Goal: Information Seeking & Learning: Learn about a topic

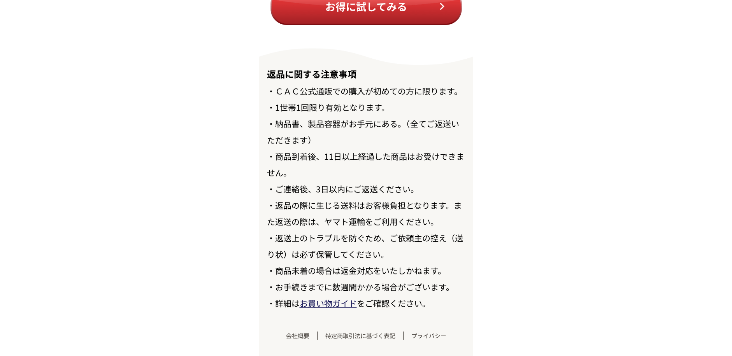
scroll to position [8967, 0]
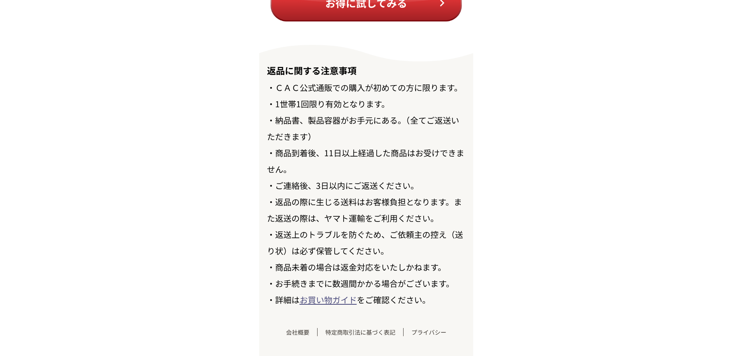
click at [322, 298] on link "お買い物ガイド" at bounding box center [327, 300] width 57 height 12
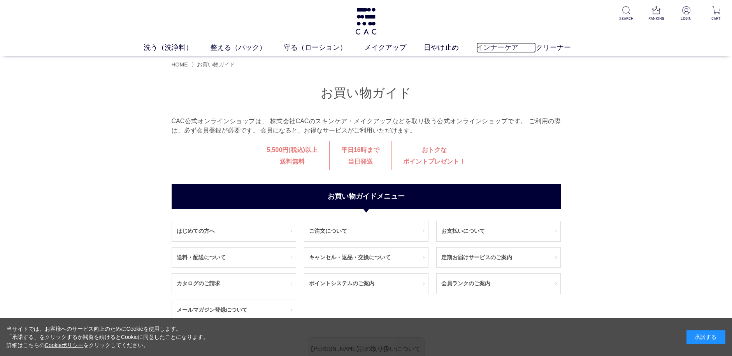
click at [497, 49] on link "インナーケア" at bounding box center [506, 47] width 60 height 11
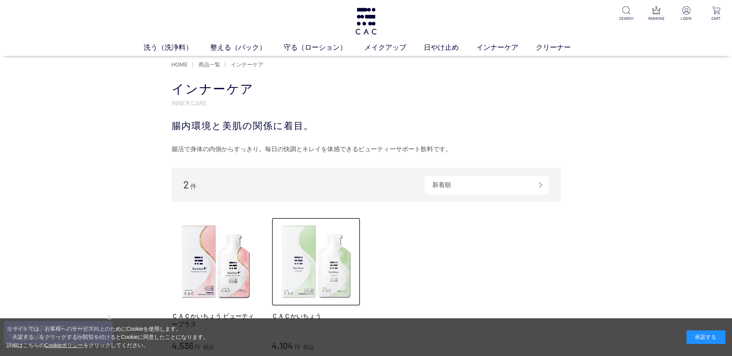
click at [312, 267] on img at bounding box center [315, 262] width 89 height 89
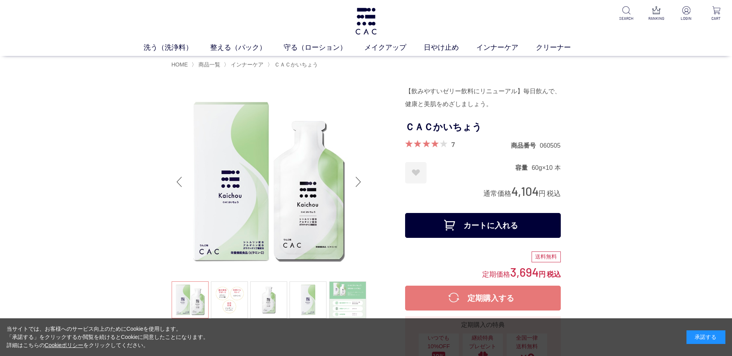
click at [356, 179] on div "Next slide" at bounding box center [358, 181] width 16 height 31
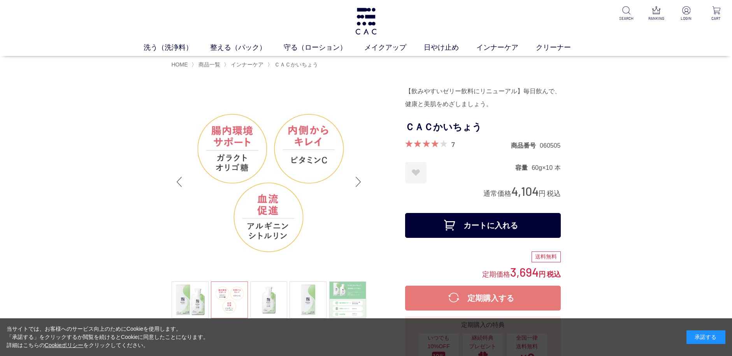
click at [360, 179] on div "Next slide" at bounding box center [358, 181] width 16 height 31
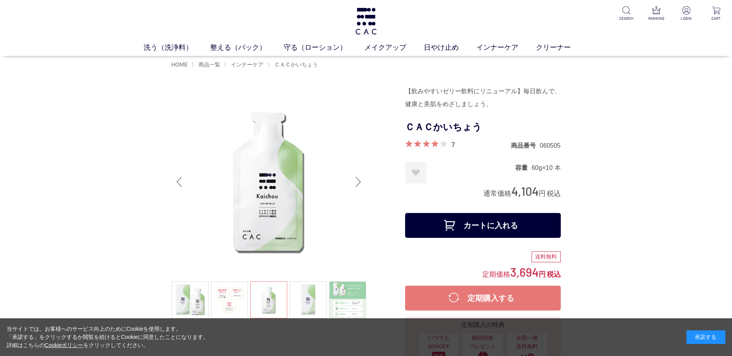
click at [360, 179] on div "Next slide" at bounding box center [358, 181] width 16 height 31
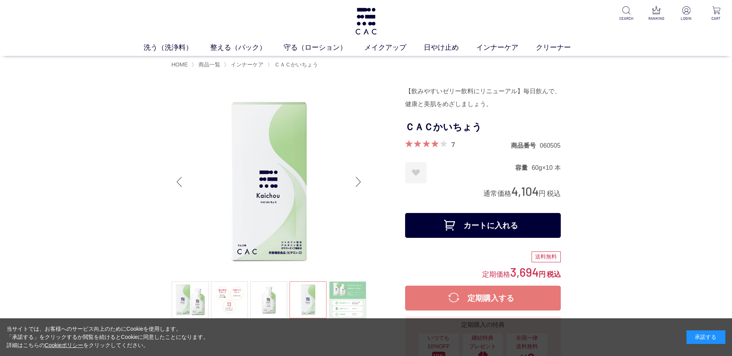
click at [360, 179] on div "Next slide" at bounding box center [358, 181] width 16 height 31
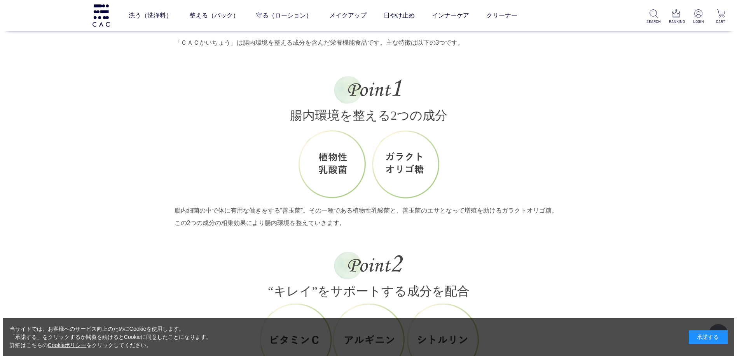
scroll to position [1011, 0]
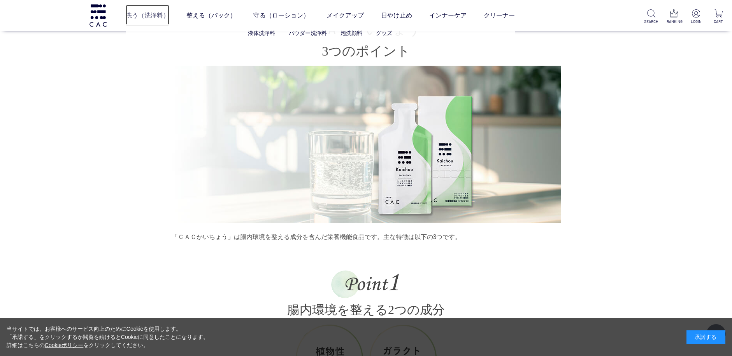
click at [147, 16] on link "洗う（洗浄料）" at bounding box center [148, 16] width 44 height 22
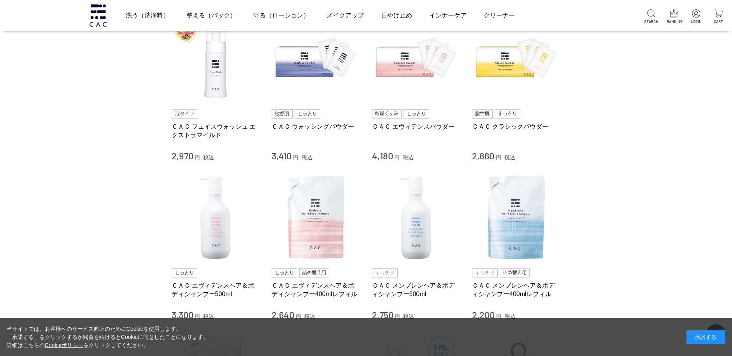
scroll to position [156, 0]
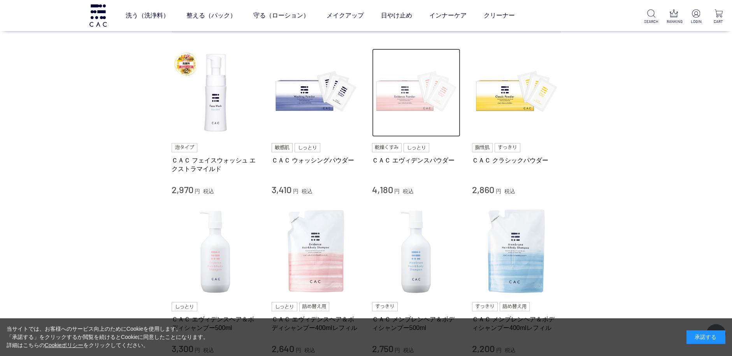
click at [408, 96] on img at bounding box center [416, 93] width 89 height 89
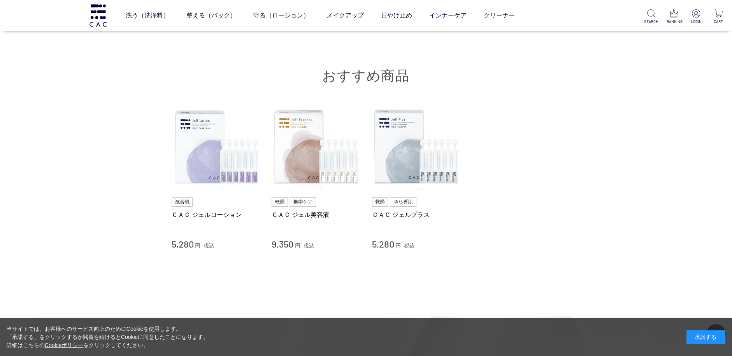
scroll to position [4939, 0]
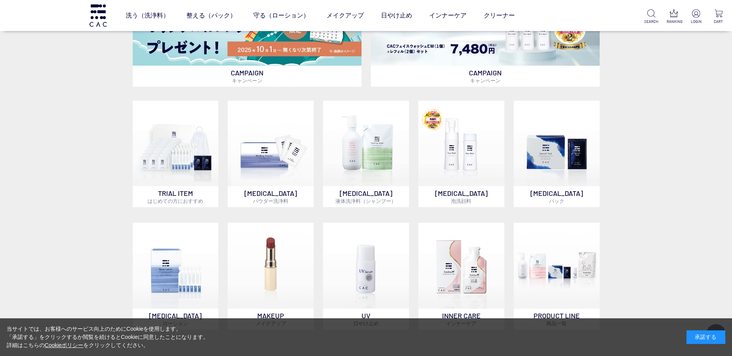
scroll to position [428, 0]
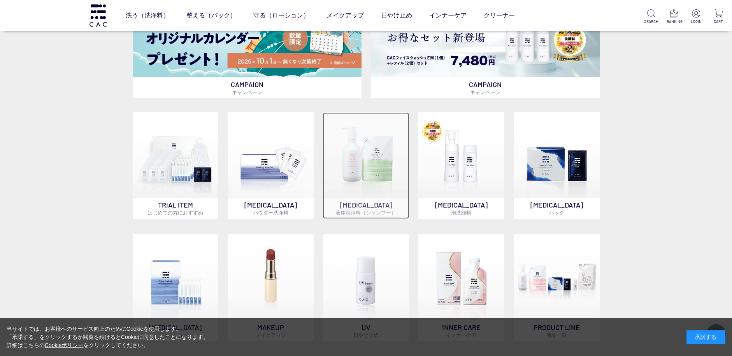
click at [350, 170] on img at bounding box center [366, 155] width 86 height 86
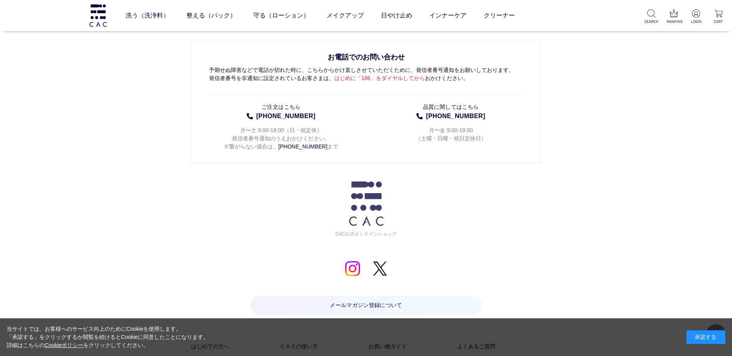
scroll to position [856, 0]
